Goal: Task Accomplishment & Management: Use online tool/utility

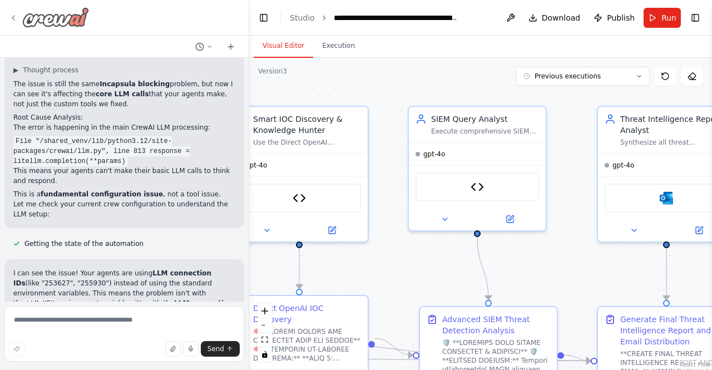
click at [13, 13] on icon at bounding box center [13, 17] width 9 height 9
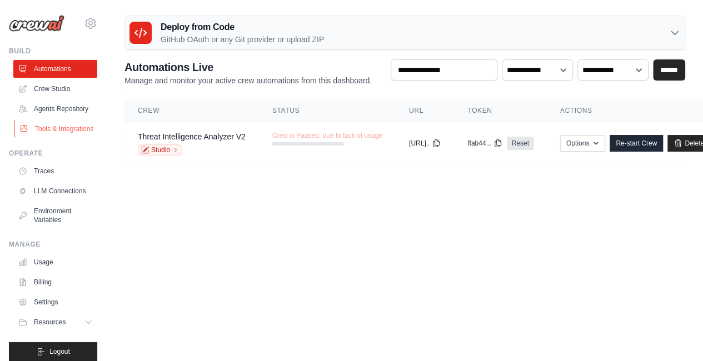
click at [51, 138] on link "Tools & Integrations" at bounding box center [56, 129] width 84 height 18
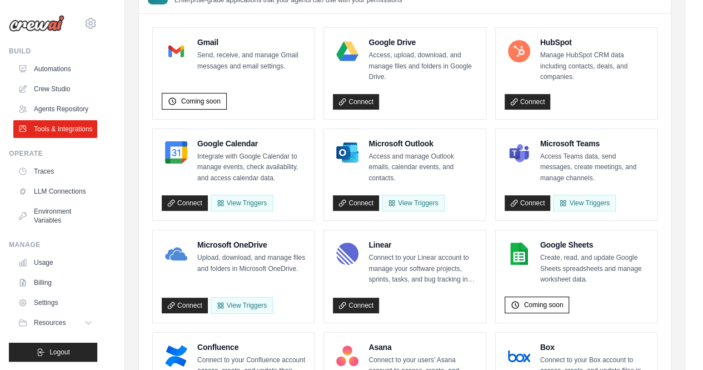
scroll to position [119, 0]
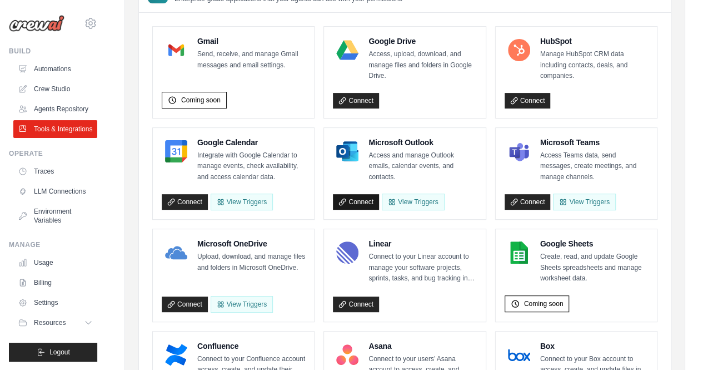
click at [353, 198] on link "Connect" at bounding box center [356, 202] width 46 height 16
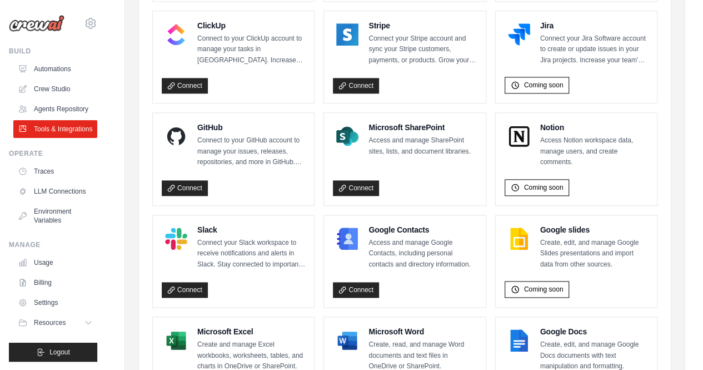
scroll to position [732, 0]
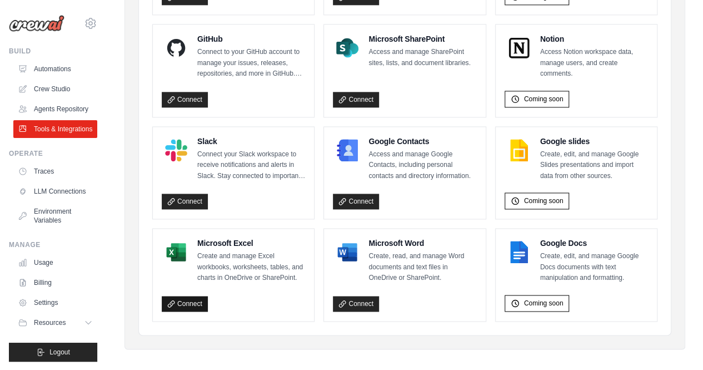
click at [196, 296] on link "Connect" at bounding box center [185, 304] width 46 height 16
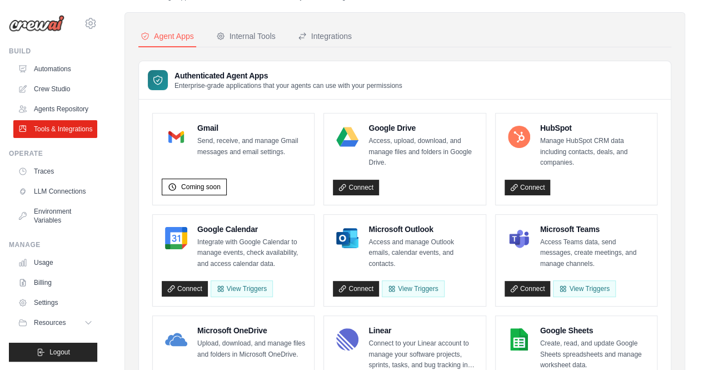
scroll to position [34, 0]
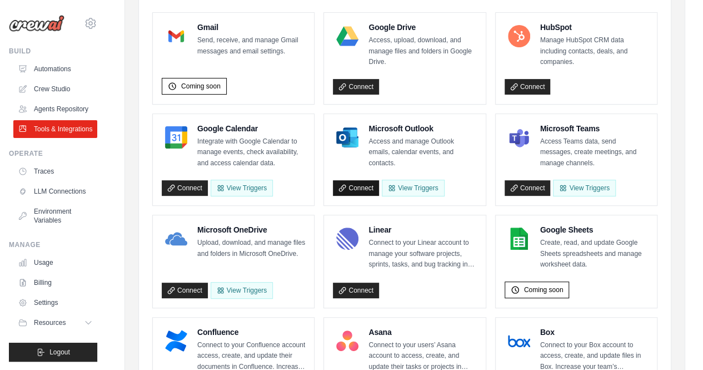
click at [357, 186] on link "Connect" at bounding box center [356, 188] width 46 height 16
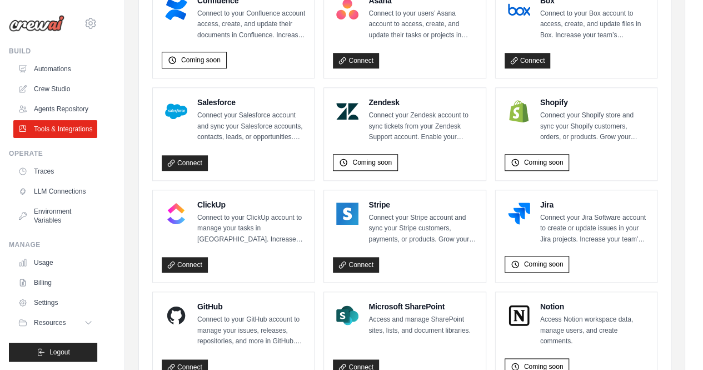
scroll to position [732, 0]
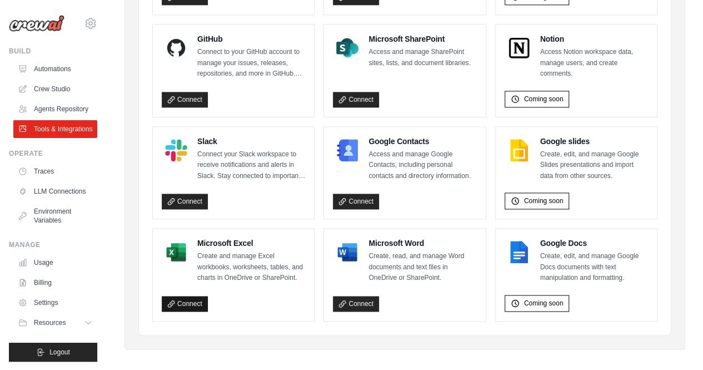
click at [182, 296] on link "Connect" at bounding box center [185, 304] width 46 height 16
